Goal: Task Accomplishment & Management: Complete application form

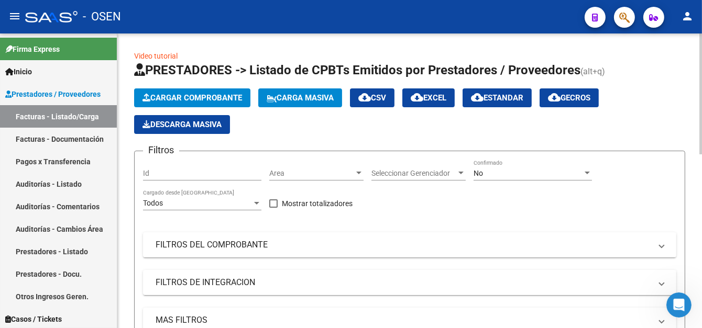
click at [236, 90] on button "Cargar Comprobante" at bounding box center [192, 97] width 116 height 19
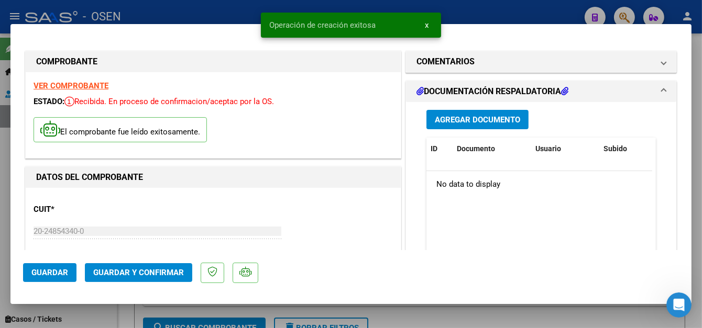
scroll to position [105, 0]
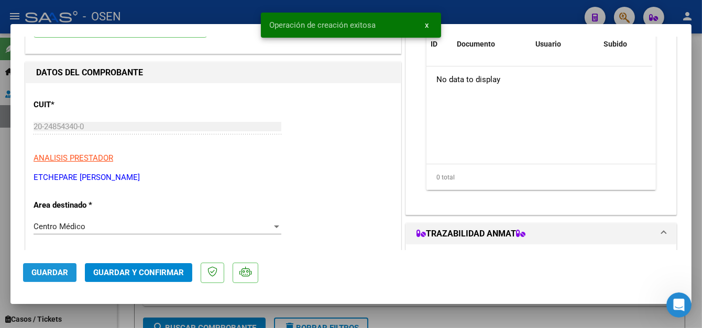
click at [52, 277] on span "Guardar" at bounding box center [49, 272] width 37 height 9
click at [215, 3] on div at bounding box center [351, 164] width 702 height 328
type input "$ 0,00"
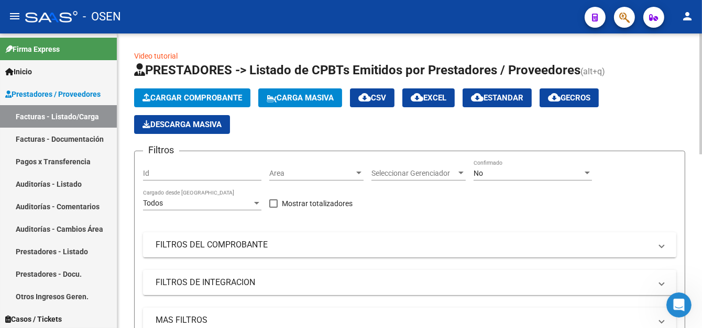
click at [190, 98] on span "Cargar Comprobante" at bounding box center [191, 97] width 99 height 9
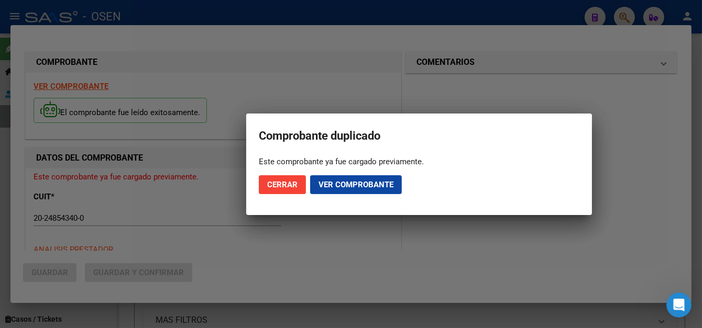
click at [331, 181] on span "Ver comprobante" at bounding box center [355, 184] width 75 height 9
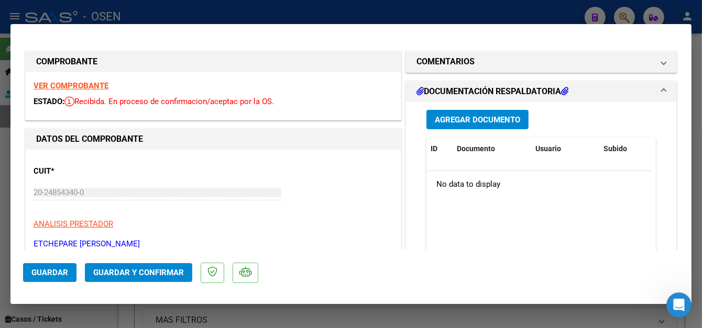
click at [287, 14] on div at bounding box center [351, 164] width 702 height 328
type input "$ 0,00"
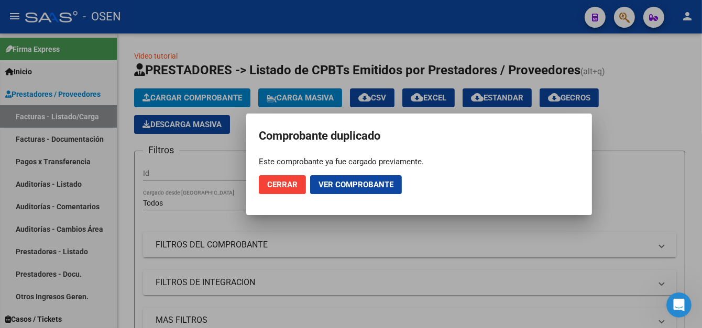
click at [295, 177] on button "Cerrar" at bounding box center [282, 184] width 47 height 19
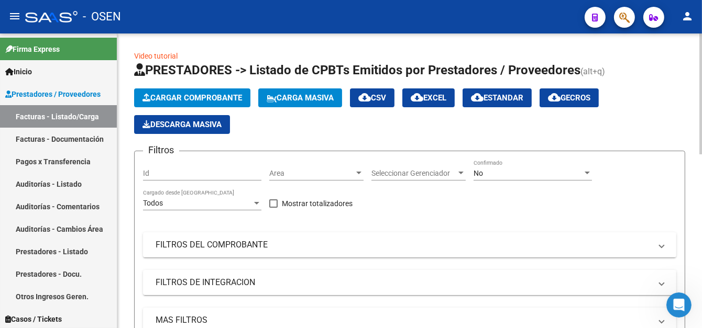
click at [190, 96] on span "Cargar Comprobante" at bounding box center [191, 97] width 99 height 9
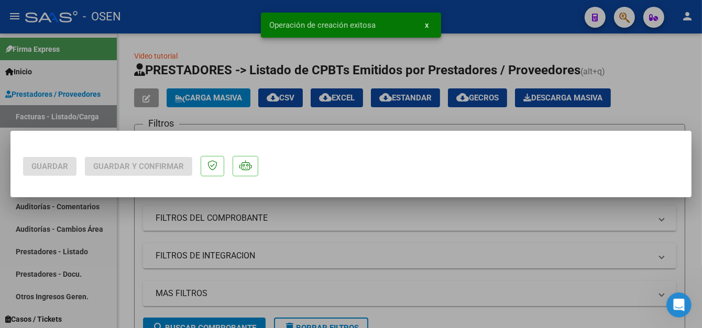
scroll to position [0, 0]
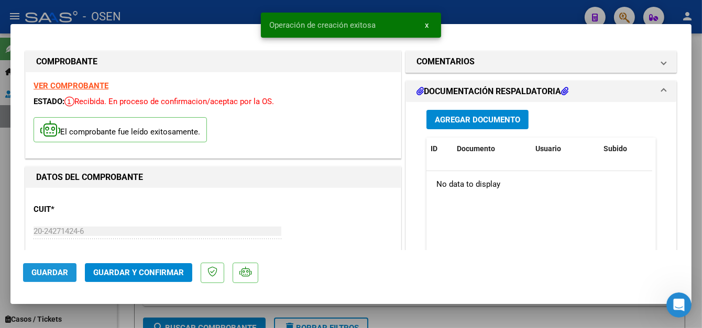
click at [55, 270] on span "Guardar" at bounding box center [49, 272] width 37 height 9
click at [202, 9] on div at bounding box center [351, 164] width 702 height 328
type input "$ 0,00"
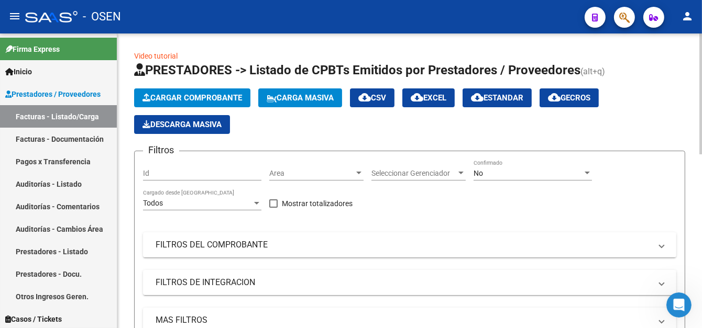
click at [170, 93] on span "Cargar Comprobante" at bounding box center [191, 97] width 99 height 9
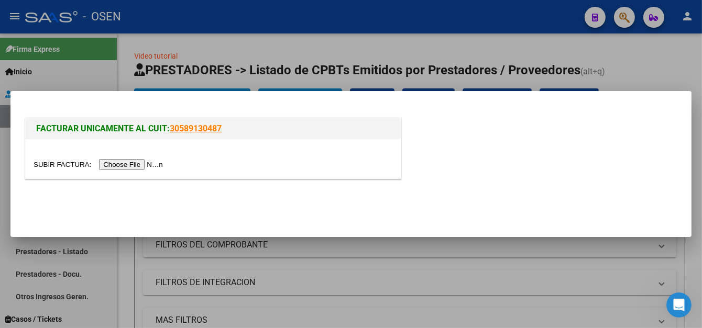
click at [158, 162] on input "file" at bounding box center [100, 164] width 132 height 11
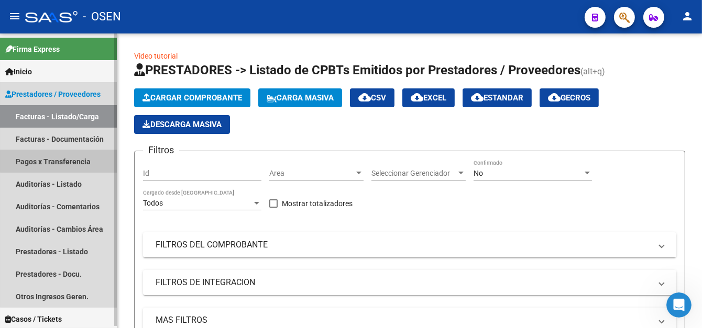
click at [65, 161] on link "Pagos x Transferencia" at bounding box center [58, 161] width 117 height 23
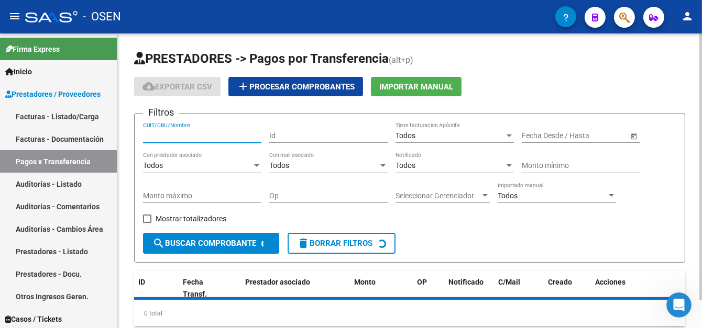
click at [177, 136] on input "CUIT/CBU/Nombre" at bounding box center [202, 135] width 118 height 9
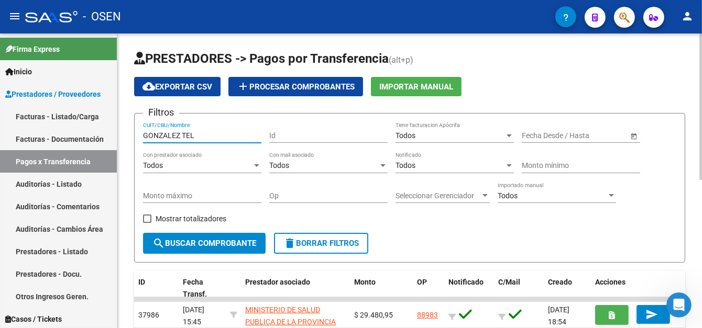
type input "GONZALEZ TEL"
click at [193, 246] on span "search Buscar Comprobante" at bounding box center [204, 243] width 104 height 9
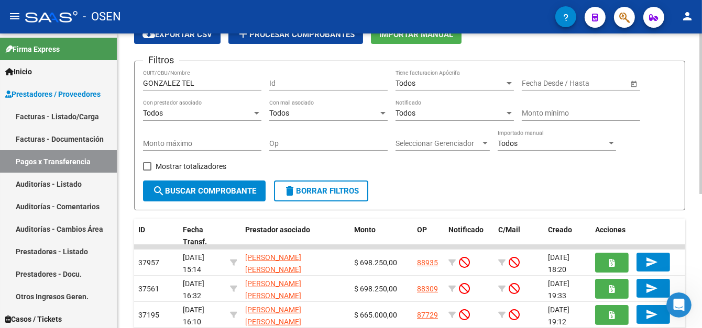
scroll to position [105, 0]
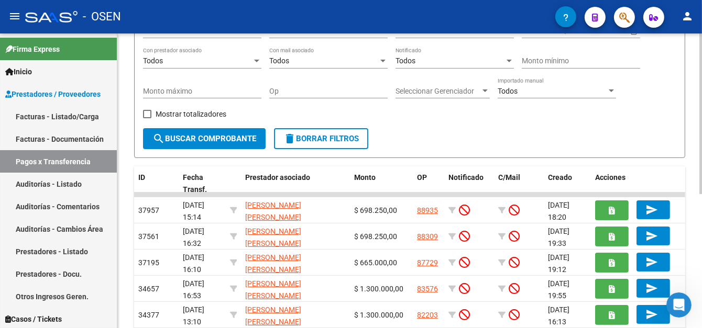
click at [199, 135] on span "search Buscar Comprobante" at bounding box center [204, 138] width 104 height 9
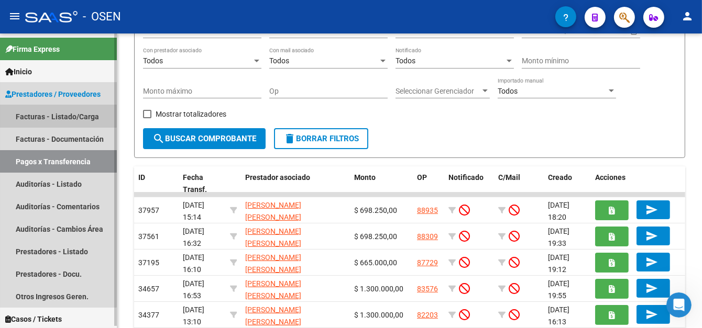
click at [43, 109] on link "Facturas - Listado/Carga" at bounding box center [58, 116] width 117 height 23
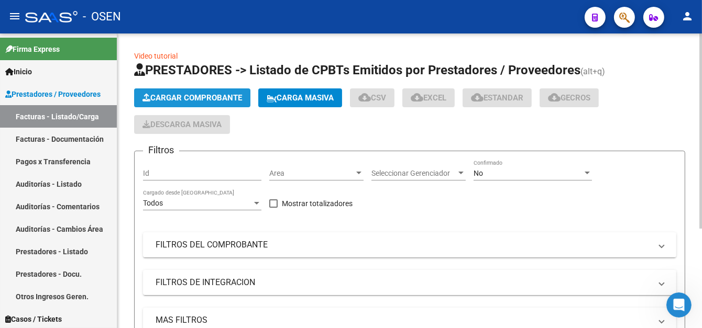
click at [192, 103] on button "Cargar Comprobante" at bounding box center [192, 97] width 116 height 19
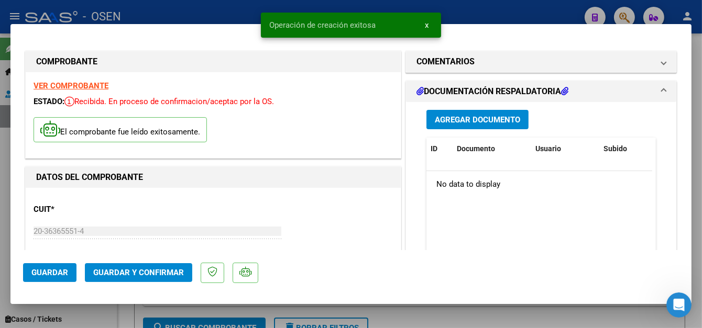
click at [212, 15] on div at bounding box center [351, 164] width 702 height 328
type input "$ 0,00"
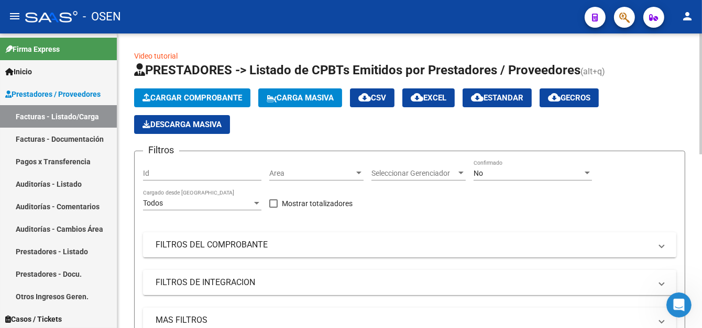
click at [173, 96] on span "Cargar Comprobante" at bounding box center [191, 97] width 99 height 9
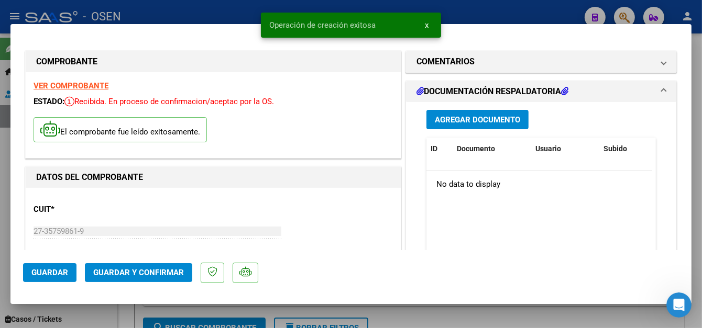
click at [50, 273] on span "Guardar" at bounding box center [49, 272] width 37 height 9
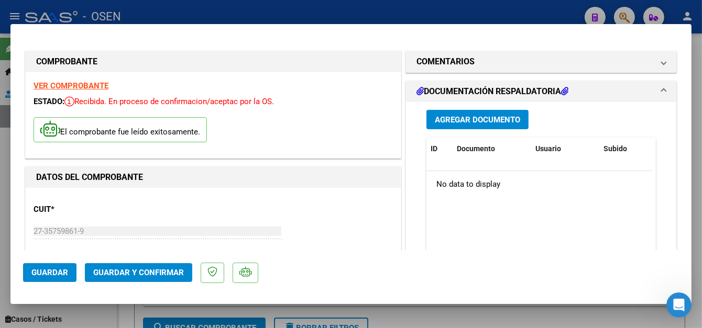
scroll to position [105, 0]
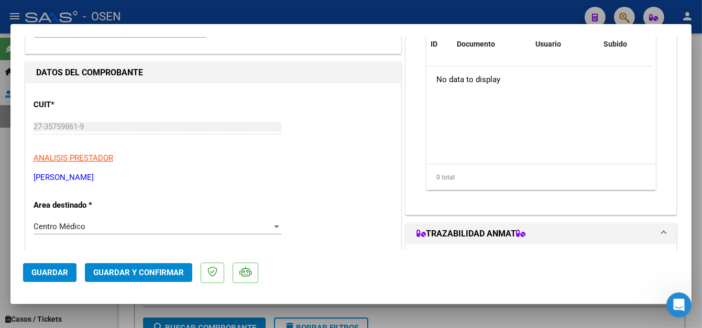
drag, startPoint x: 36, startPoint y: 269, endPoint x: 41, endPoint y: 262, distance: 8.2
click at [36, 269] on span "Guardar" at bounding box center [49, 272] width 37 height 9
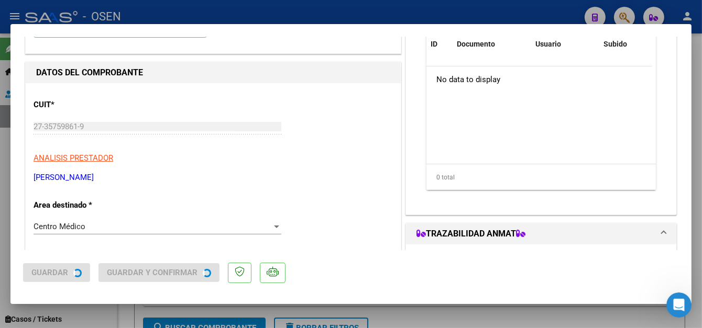
click at [209, 15] on div at bounding box center [351, 164] width 702 height 328
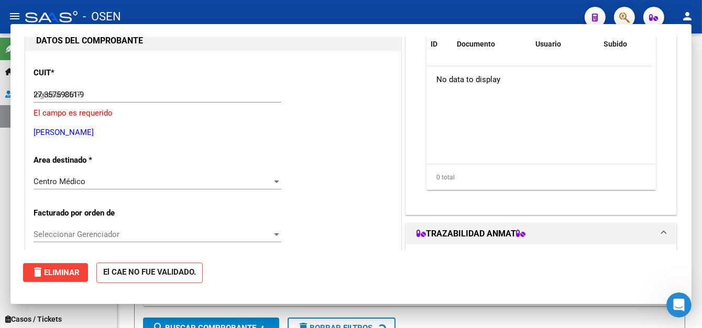
type input "$ 0,00"
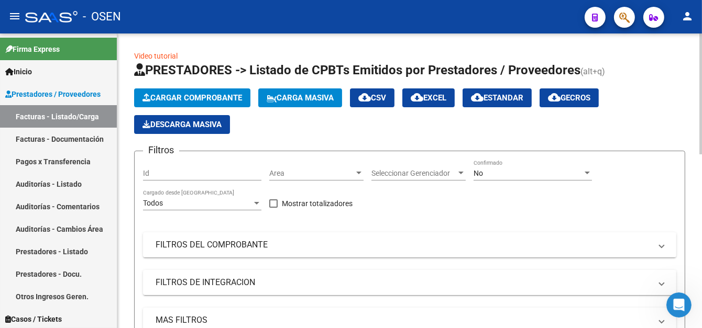
click at [177, 102] on button "Cargar Comprobante" at bounding box center [192, 97] width 116 height 19
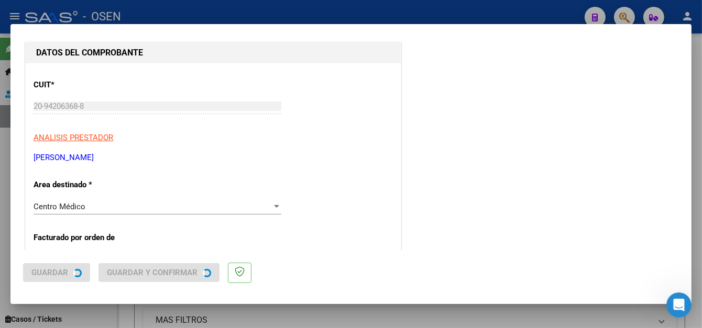
scroll to position [0, 0]
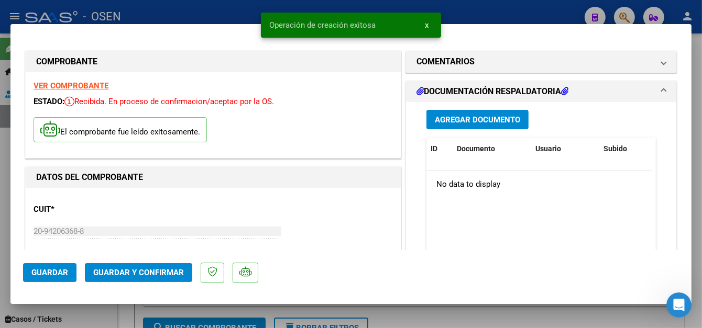
click at [45, 266] on button "Guardar" at bounding box center [49, 272] width 53 height 19
click at [194, 26] on mat-dialog-container "COMPROBANTE VER COMPROBANTE ESTADO: Recibida. En proceso de confirmacion/acepta…" at bounding box center [350, 164] width 681 height 280
click at [195, 18] on div at bounding box center [351, 164] width 702 height 328
type input "$ 0,00"
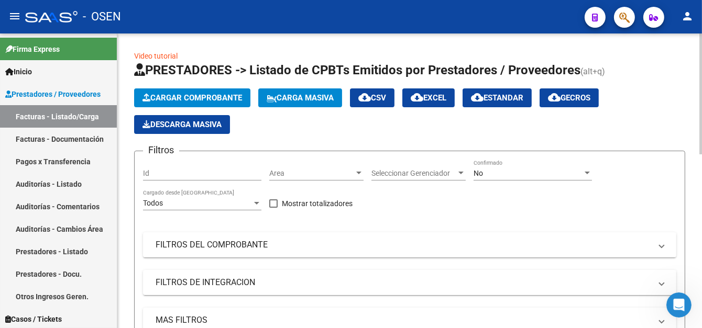
click at [183, 99] on span "Cargar Comprobante" at bounding box center [191, 97] width 99 height 9
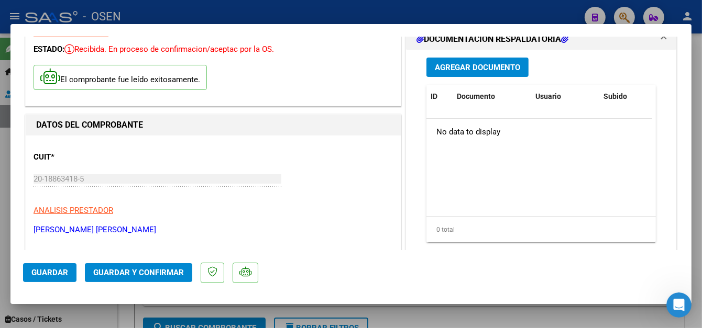
scroll to position [105, 0]
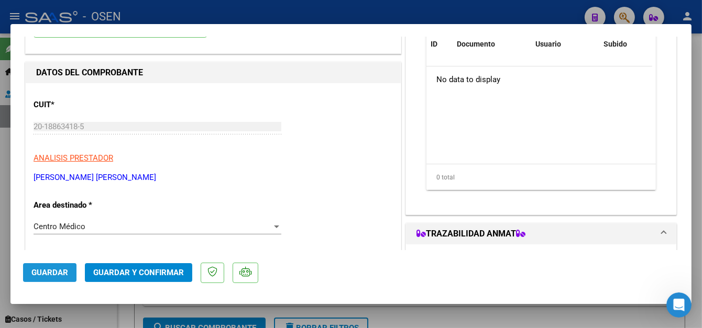
click at [47, 267] on button "Guardar" at bounding box center [49, 272] width 53 height 19
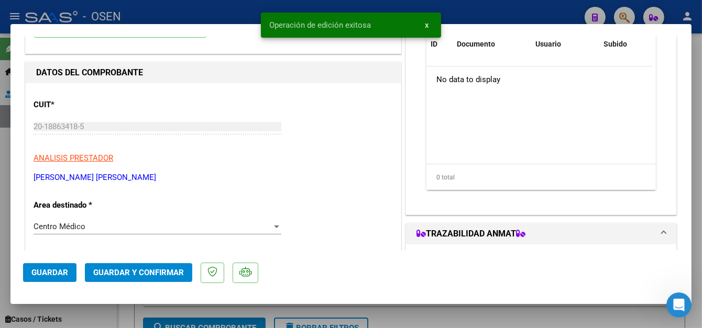
click at [294, 17] on snack-bar-container "Operación de edición exitosa x" at bounding box center [351, 25] width 180 height 25
click at [288, 7] on div "Operación de edición exitosa x" at bounding box center [350, 25] width 205 height 50
click at [218, 5] on div at bounding box center [351, 164] width 702 height 328
type input "$ 0,00"
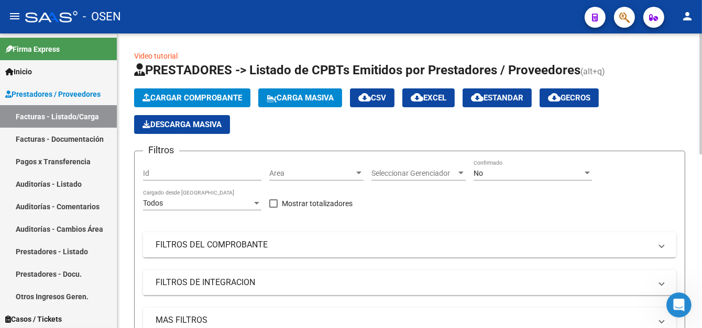
click at [153, 96] on span "Cargar Comprobante" at bounding box center [191, 97] width 99 height 9
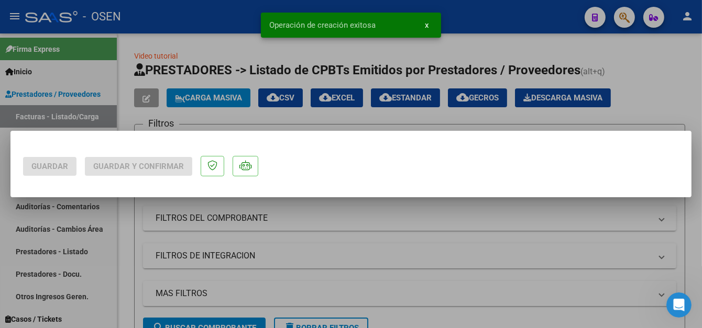
scroll to position [0, 0]
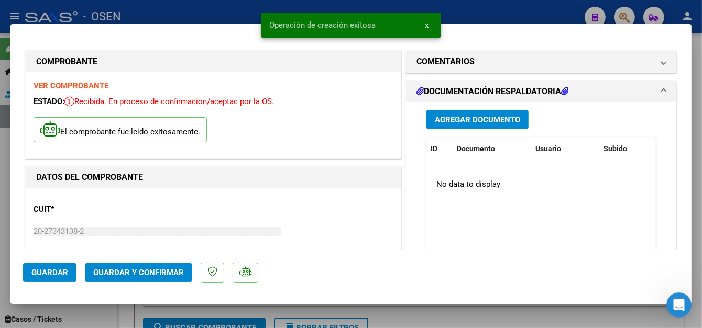
click at [47, 272] on span "Guardar" at bounding box center [49, 272] width 37 height 9
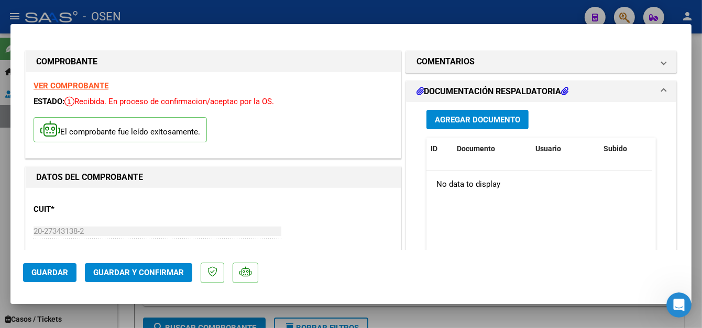
scroll to position [105, 0]
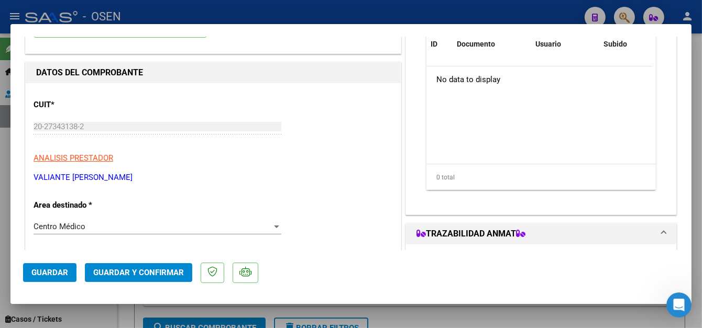
click at [44, 267] on button "Guardar" at bounding box center [49, 272] width 53 height 19
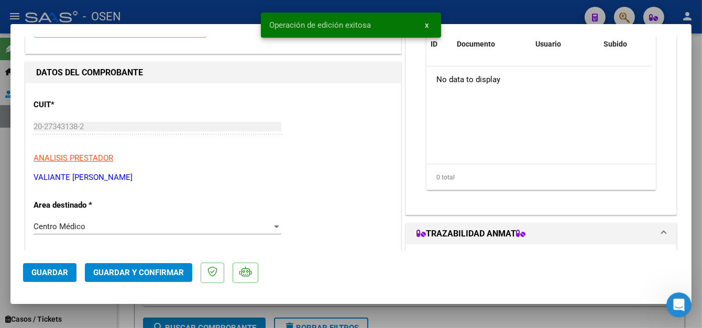
click at [203, 6] on div at bounding box center [351, 164] width 702 height 328
type input "$ 0,00"
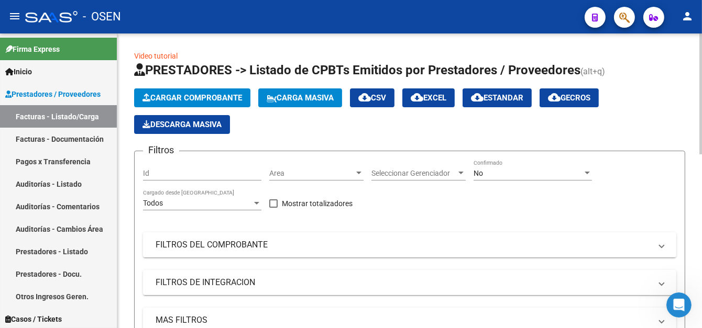
click at [233, 95] on span "Cargar Comprobante" at bounding box center [191, 97] width 99 height 9
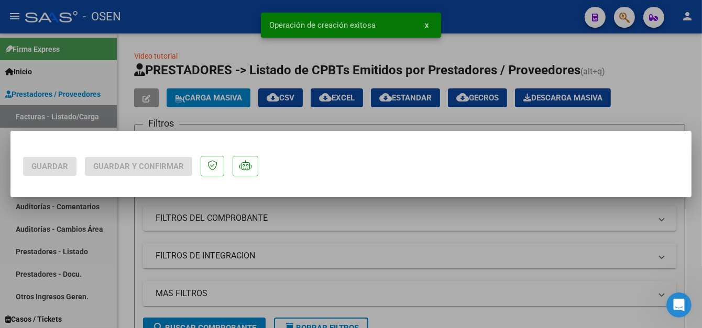
scroll to position [0, 0]
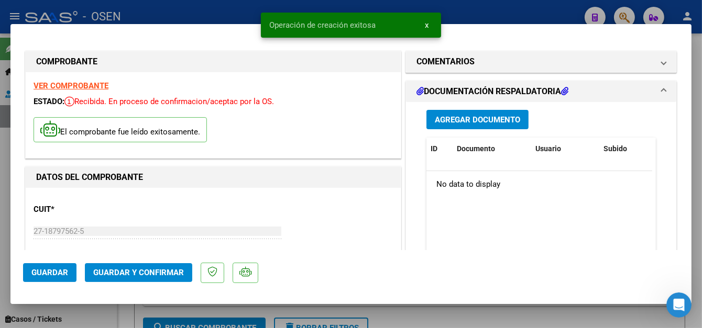
click at [60, 269] on span "Guardar" at bounding box center [49, 272] width 37 height 9
click at [216, 13] on div at bounding box center [351, 164] width 702 height 328
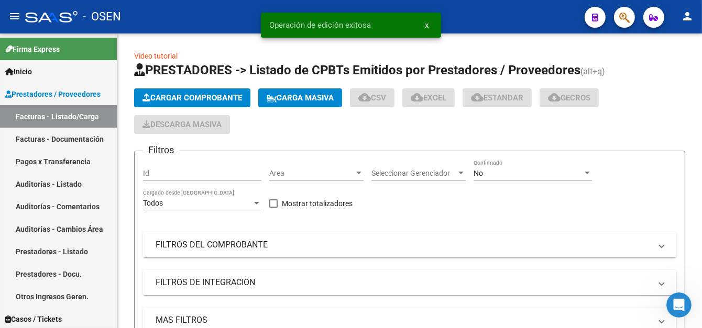
click at [216, 14] on div "- OSEN" at bounding box center [300, 16] width 551 height 23
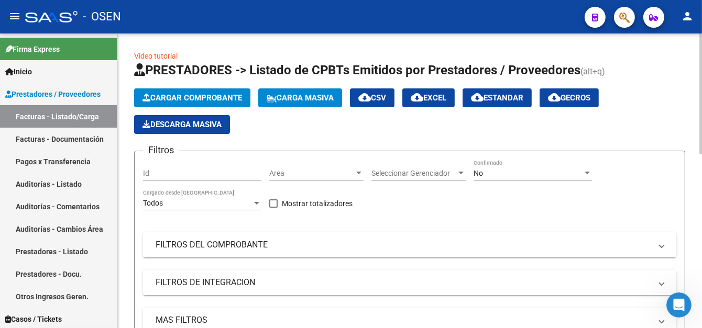
click at [179, 97] on span "Cargar Comprobante" at bounding box center [191, 97] width 99 height 9
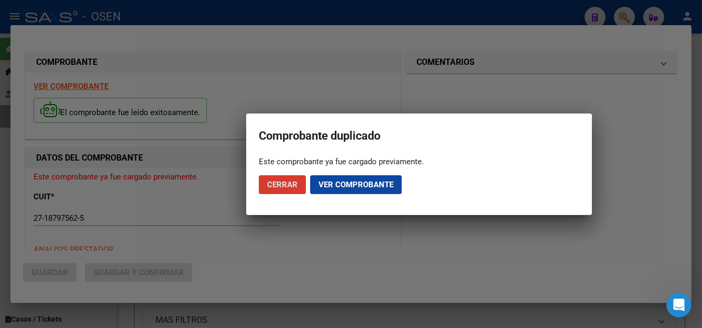
click at [288, 185] on span "Cerrar" at bounding box center [282, 184] width 30 height 9
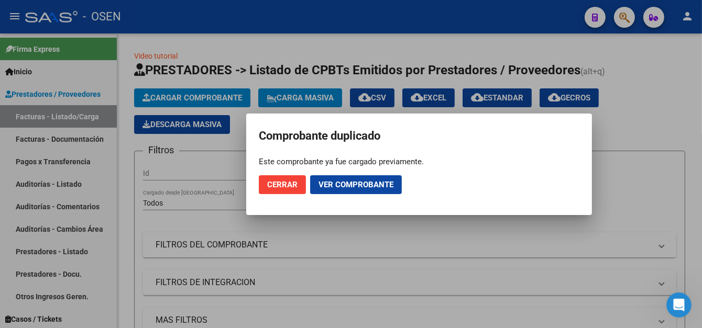
click at [295, 186] on span "Cerrar" at bounding box center [282, 184] width 30 height 9
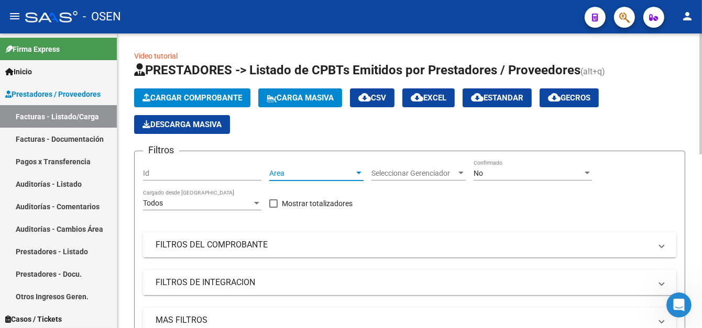
click at [273, 173] on span "Area" at bounding box center [311, 173] width 85 height 9
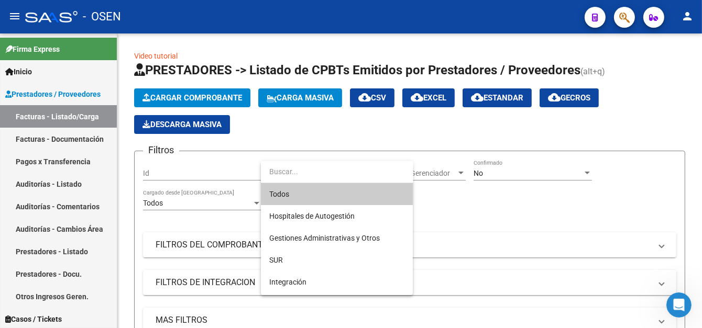
click at [283, 22] on div at bounding box center [351, 164] width 702 height 328
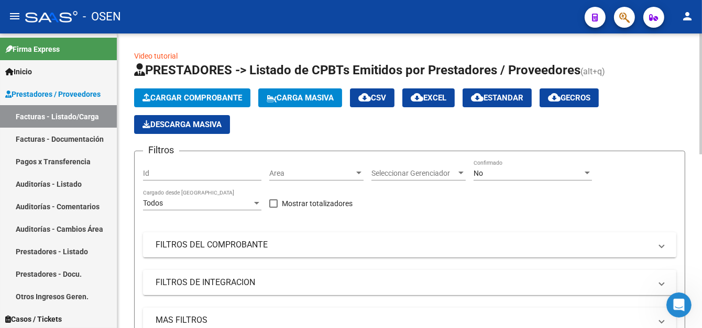
click at [174, 97] on span "Cargar Comprobante" at bounding box center [191, 97] width 99 height 9
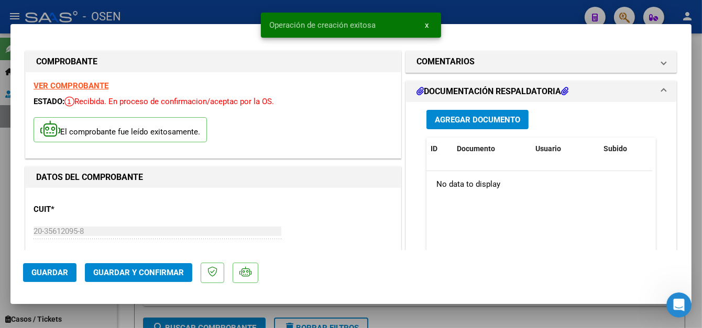
scroll to position [157, 0]
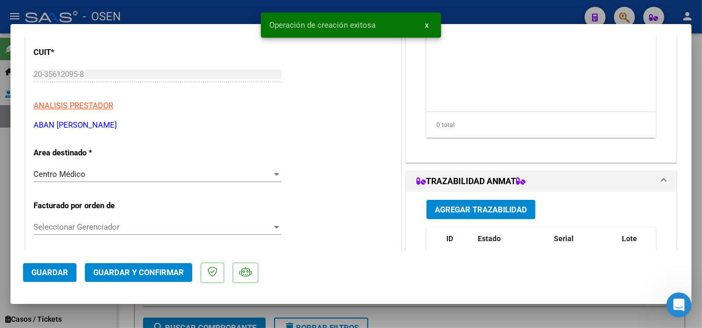
click at [55, 275] on span "Guardar" at bounding box center [49, 272] width 37 height 9
click at [216, 12] on div at bounding box center [351, 164] width 702 height 328
type input "$ 0,00"
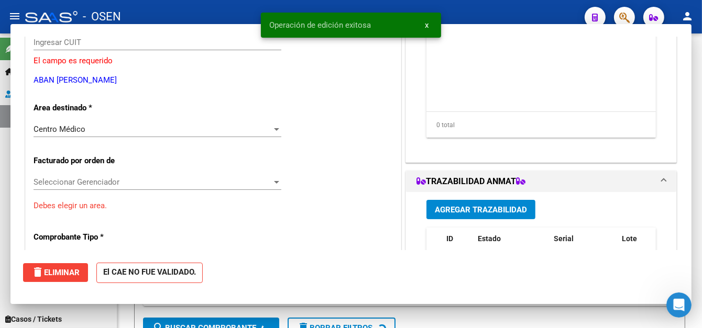
scroll to position [125, 0]
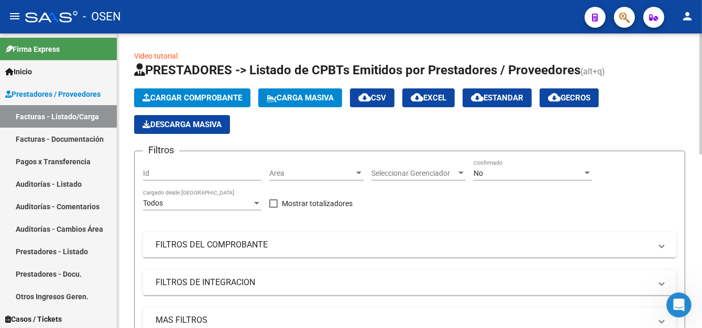
click at [182, 96] on span "Cargar Comprobante" at bounding box center [191, 97] width 99 height 9
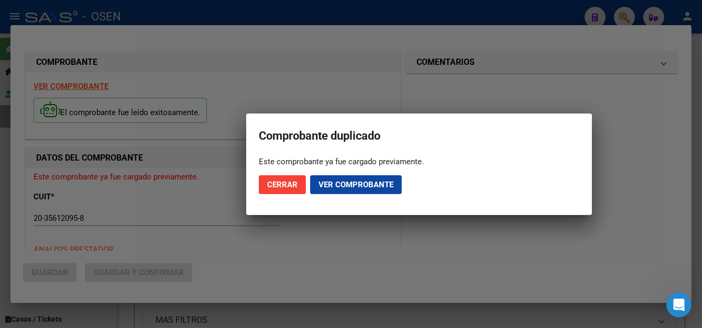
click at [287, 190] on button "Cerrar" at bounding box center [282, 184] width 47 height 19
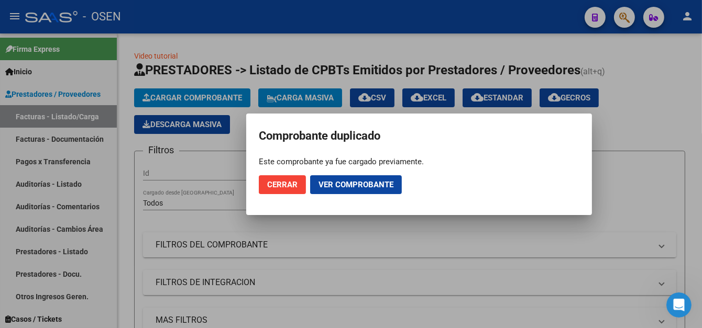
click at [249, 14] on div at bounding box center [351, 164] width 702 height 328
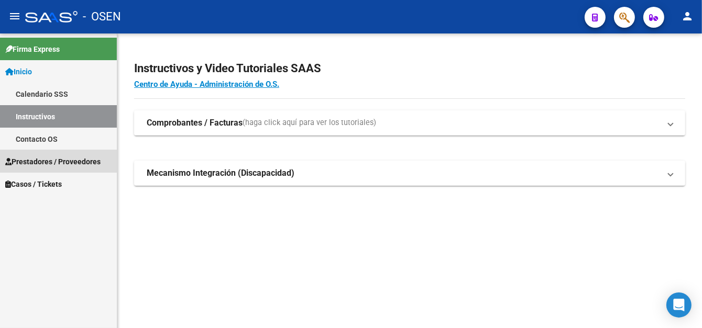
click at [43, 162] on span "Prestadores / Proveedores" at bounding box center [52, 162] width 95 height 12
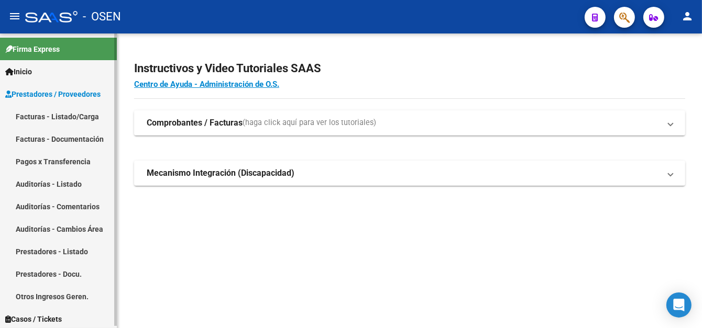
click at [55, 116] on link "Facturas - Listado/Carga" at bounding box center [58, 116] width 117 height 23
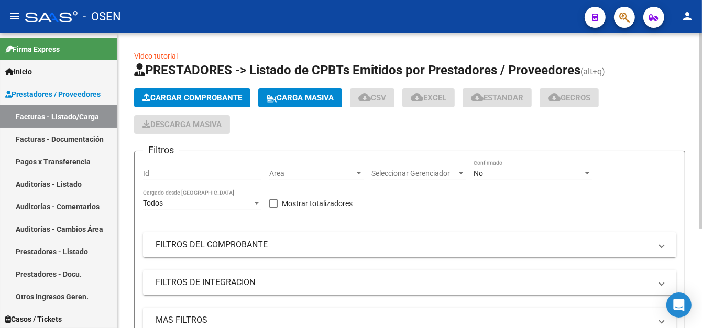
click at [179, 90] on button "Cargar Comprobante" at bounding box center [192, 97] width 116 height 19
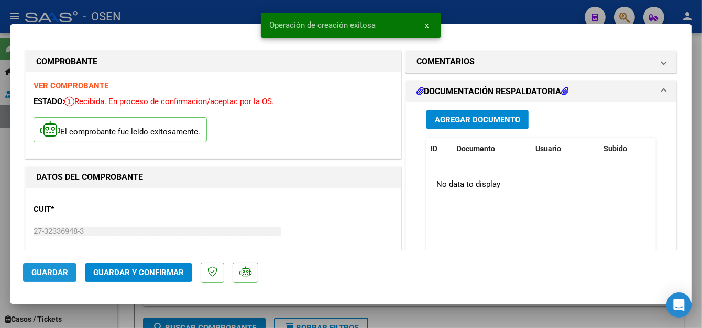
click at [62, 279] on button "Guardar" at bounding box center [49, 272] width 53 height 19
click at [236, 13] on div at bounding box center [351, 164] width 702 height 328
type input "$ 0,00"
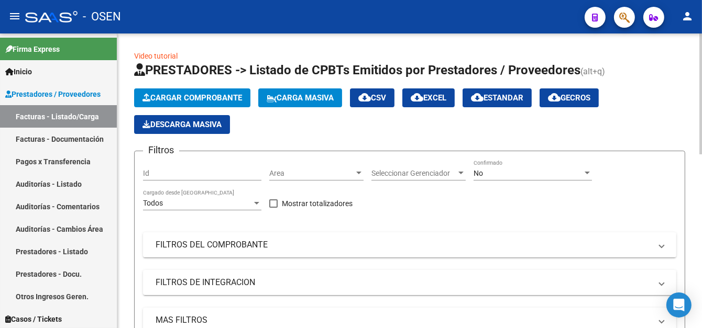
click at [182, 98] on span "Cargar Comprobante" at bounding box center [191, 97] width 99 height 9
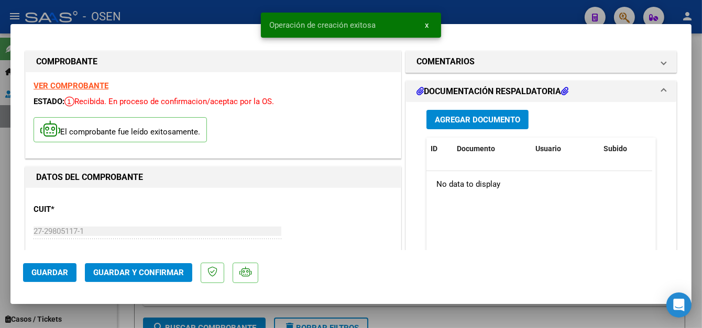
scroll to position [105, 0]
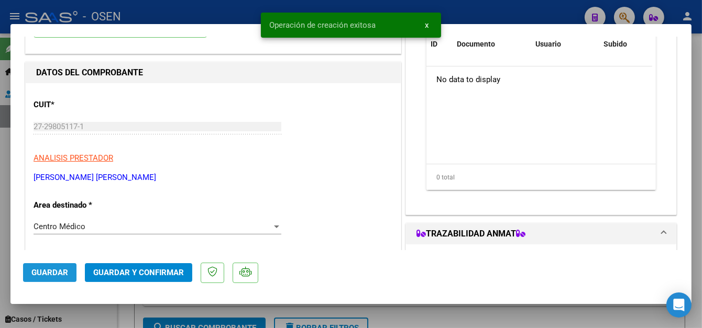
click at [41, 277] on button "Guardar" at bounding box center [49, 272] width 53 height 19
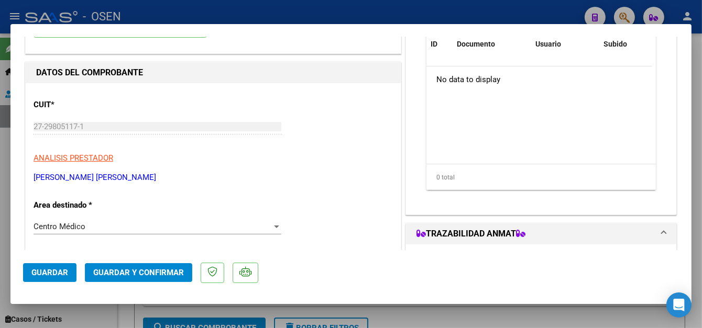
scroll to position [157, 0]
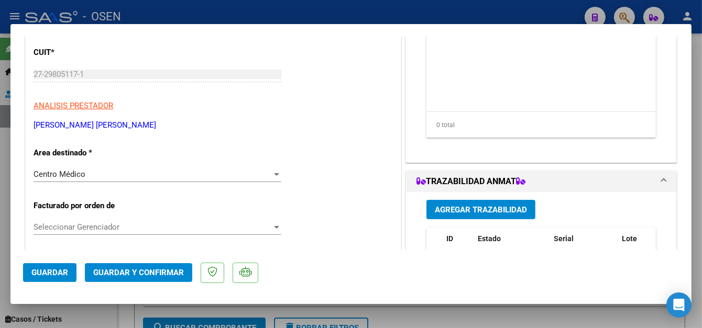
click at [54, 262] on mat-dialog-actions "Guardar Guardar y Confirmar" at bounding box center [351, 270] width 656 height 41
click at [53, 269] on span "Guardar" at bounding box center [49, 272] width 37 height 9
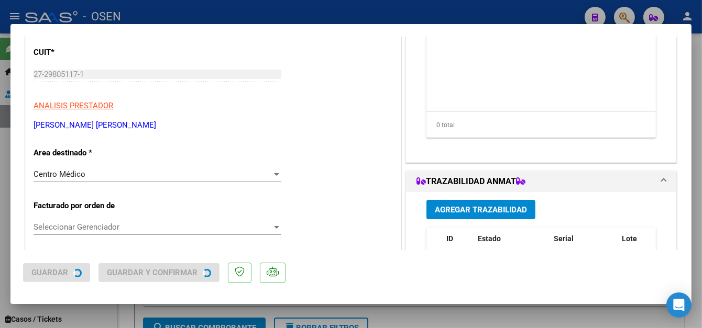
click at [203, 5] on div at bounding box center [351, 164] width 702 height 328
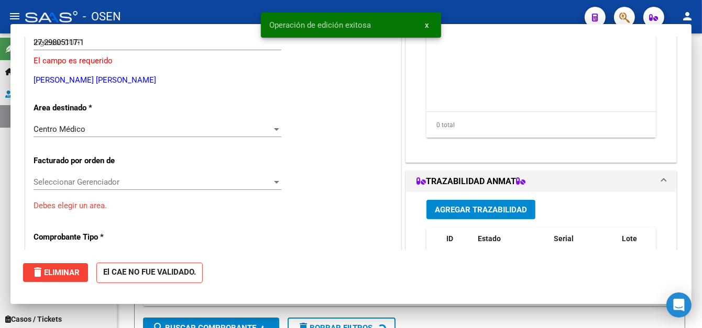
type input "$ 0,00"
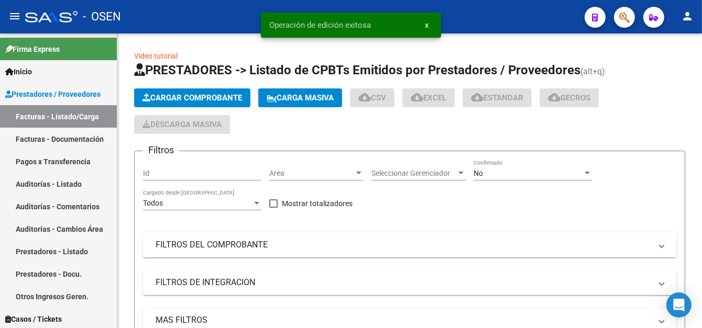
click at [208, 12] on div "- OSEN" at bounding box center [300, 16] width 551 height 23
